Goal: Check status: Check status

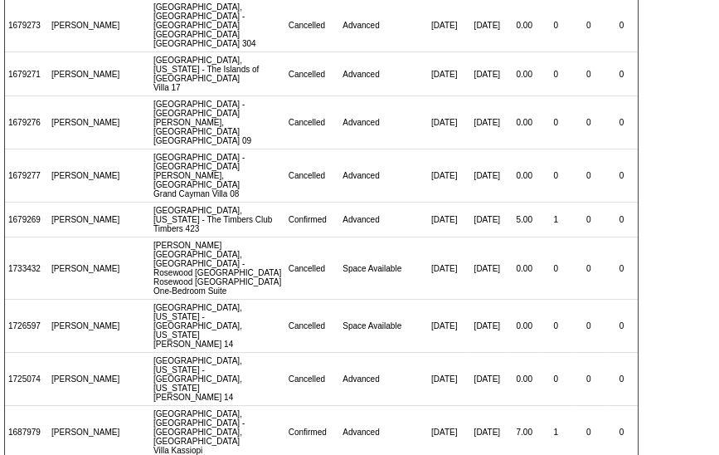
scroll to position [667, 0]
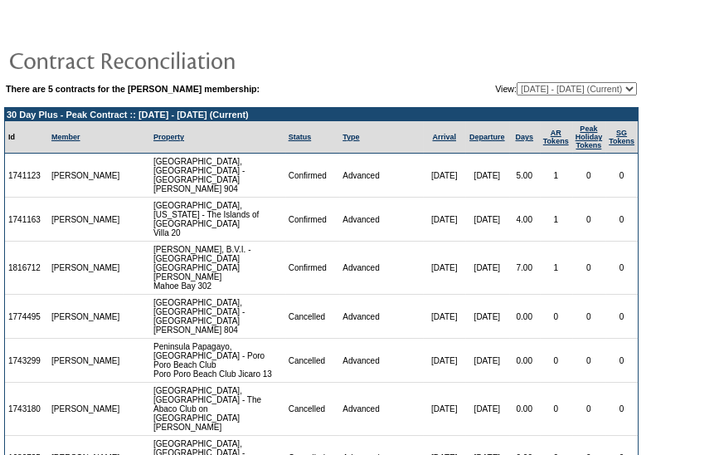
click at [561, 90] on select "[DATE] - [DATE] [DATE] - [DATE] (Current) [DATE] - [DATE] [DATE] - [DATE] [DATE…" at bounding box center [577, 88] width 120 height 13
select select "151528"
click at [517, 82] on select "[DATE] - [DATE] [DATE] - [DATE] (Current) [DATE] - [DATE] [DATE] - [DATE] [DATE…" at bounding box center [577, 88] width 120 height 13
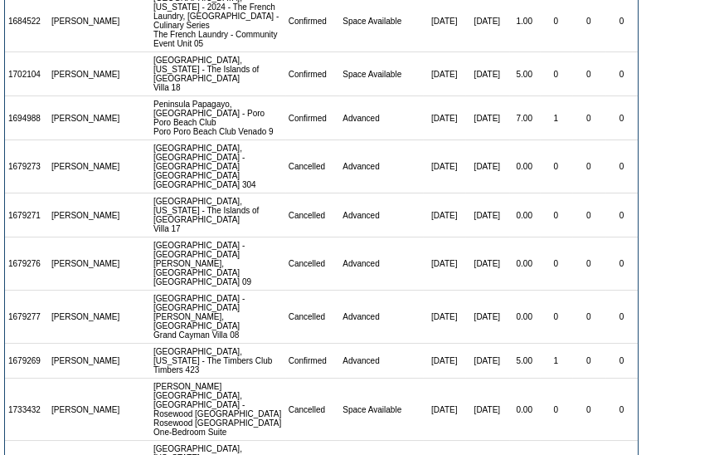
scroll to position [667, 0]
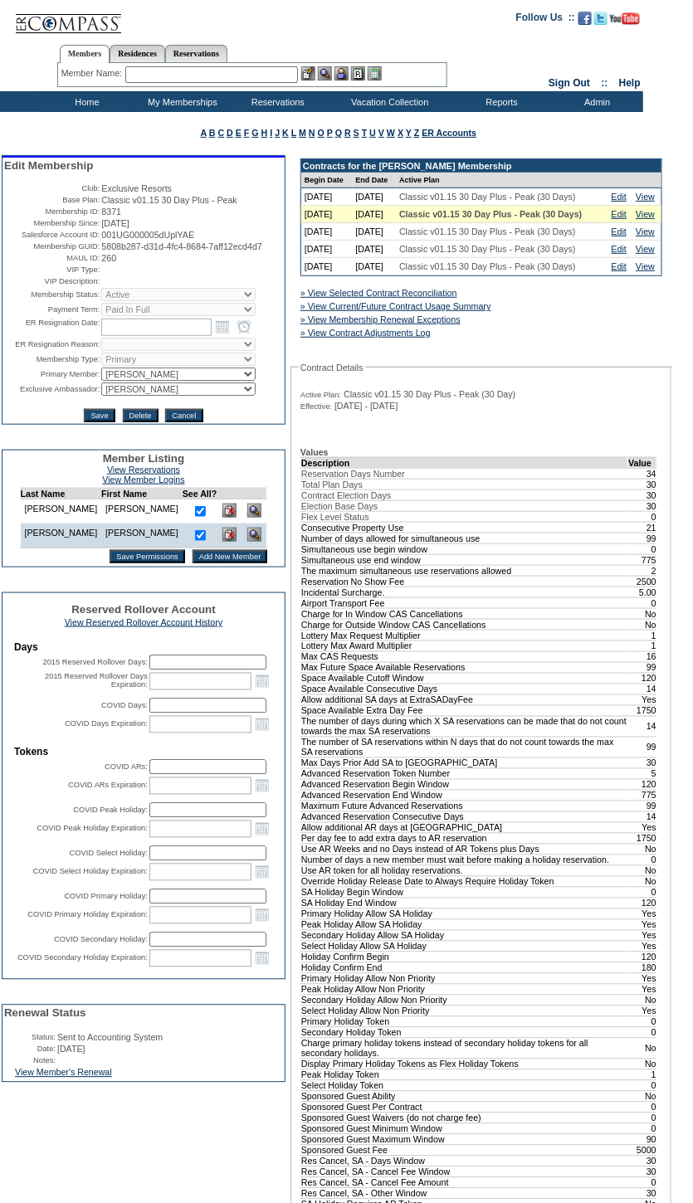
drag, startPoint x: 557, startPoint y: 405, endPoint x: 528, endPoint y: 397, distance: 30.0
